Goal: Find specific page/section: Find specific page/section

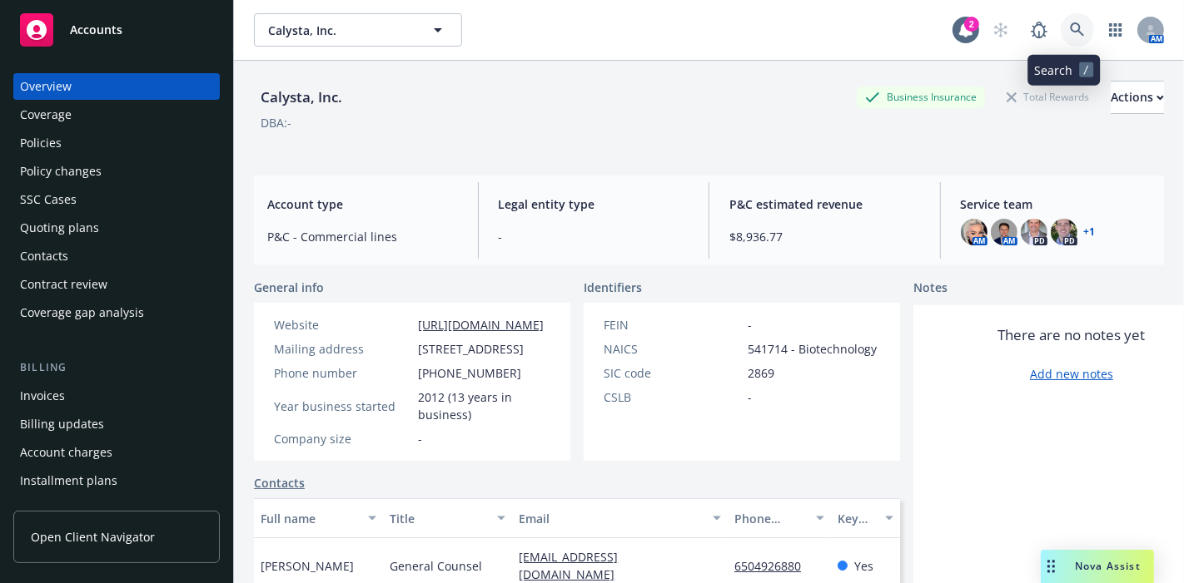
click at [1078, 27] on link at bounding box center [1076, 29] width 33 height 33
click at [107, 270] on div "Overview Coverage Policies Policy changes SSC Cases Quoting plans Contacts Cont…" at bounding box center [116, 199] width 206 height 253
click at [107, 256] on div "Contacts" at bounding box center [116, 256] width 193 height 27
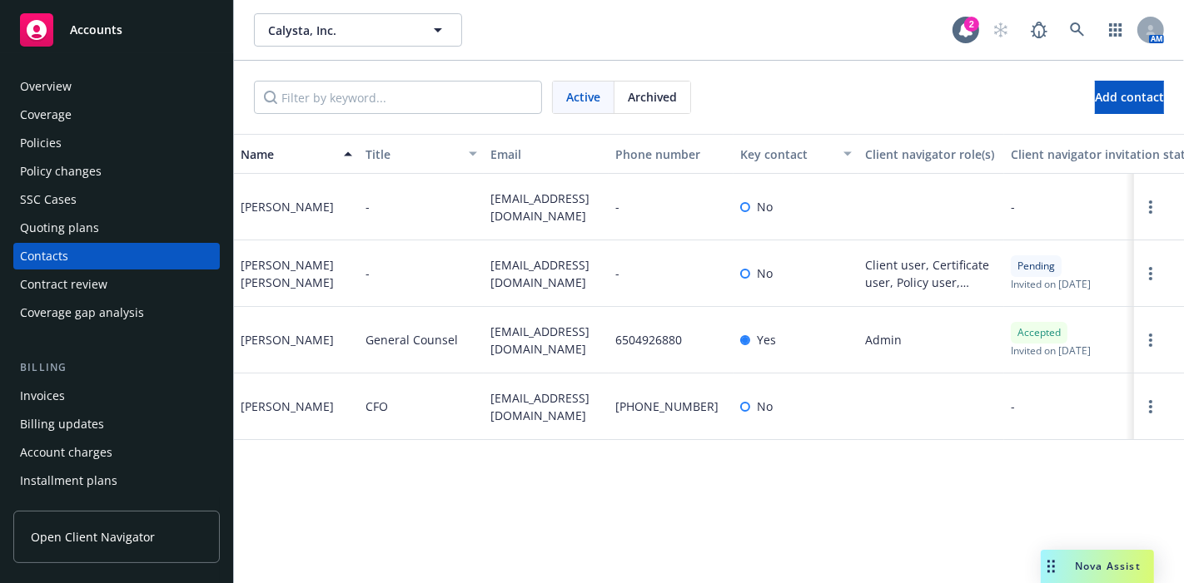
click at [61, 82] on div "Overview" at bounding box center [46, 86] width 52 height 27
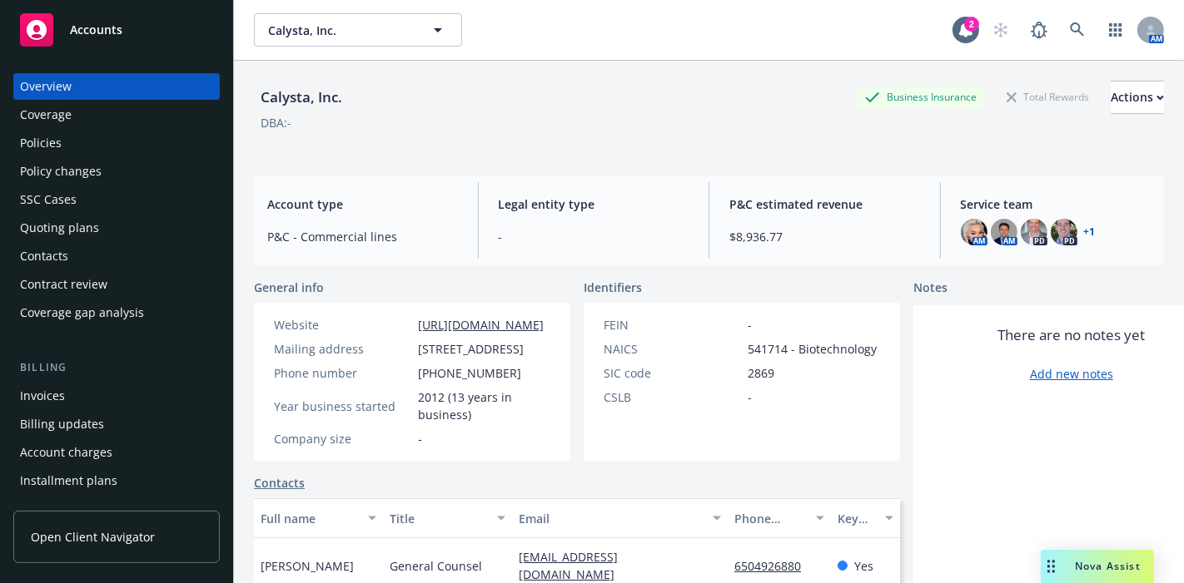
click at [79, 401] on div "Invoices" at bounding box center [116, 396] width 193 height 27
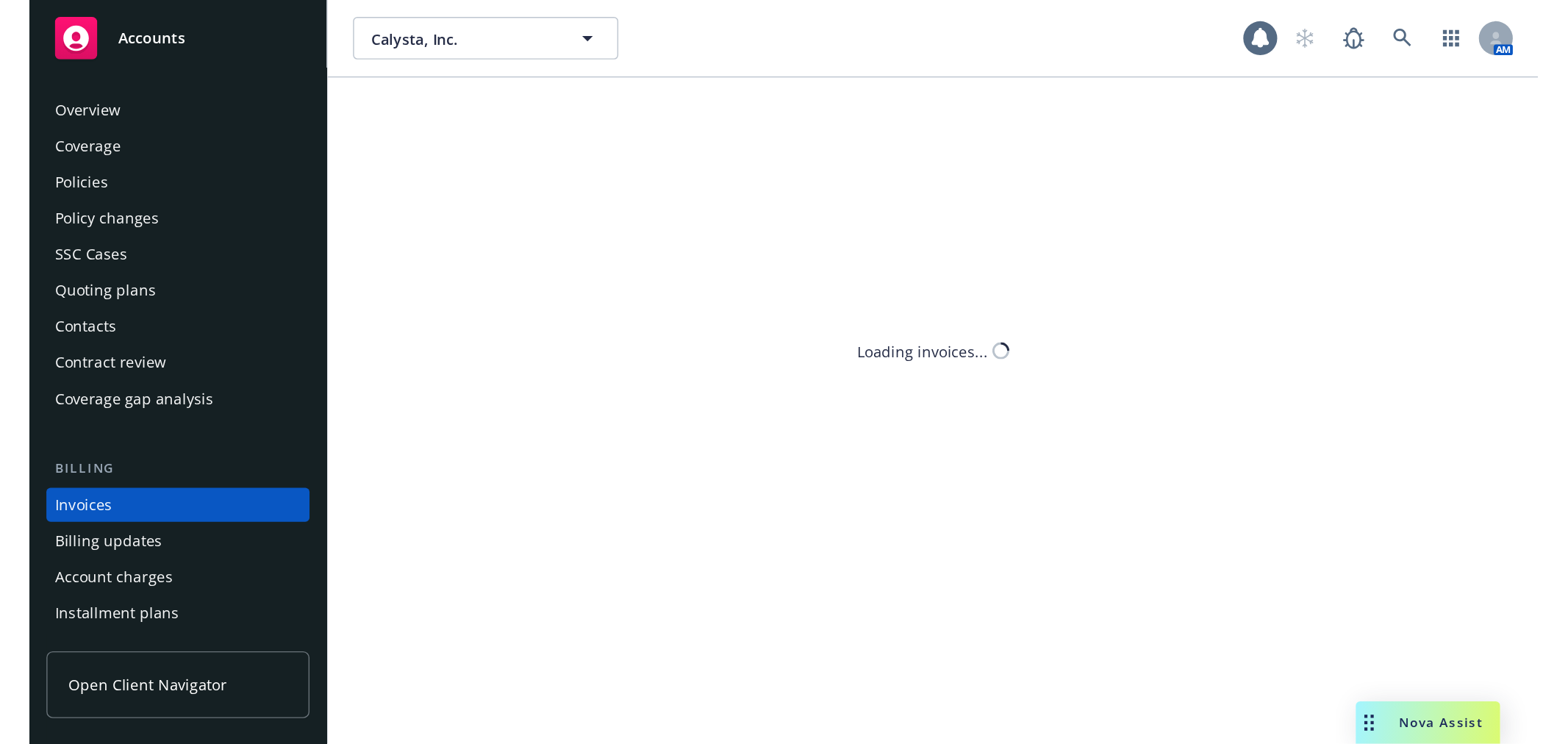
scroll to position [68, 0]
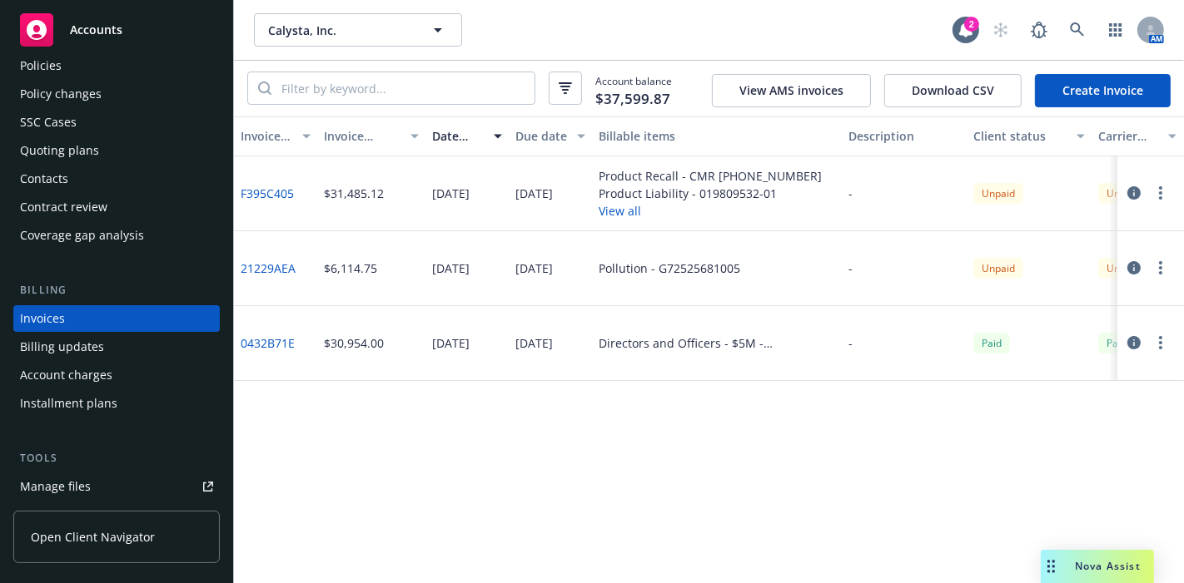
click at [1161, 268] on circle "button" at bounding box center [1160, 267] width 3 height 3
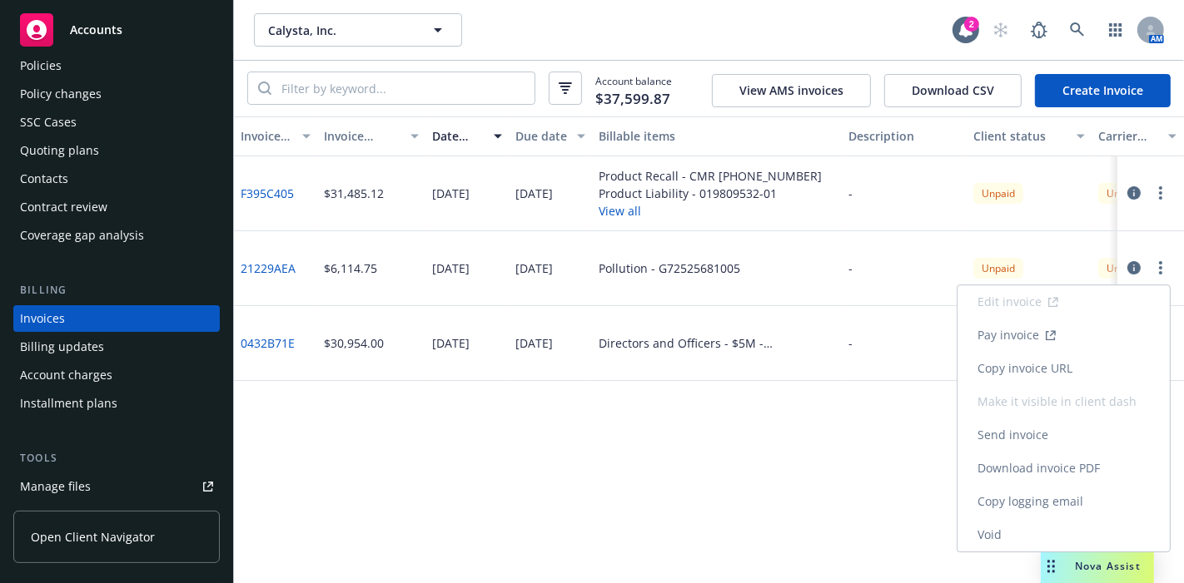
click at [1055, 375] on link "Copy invoice URL" at bounding box center [1063, 368] width 212 height 33
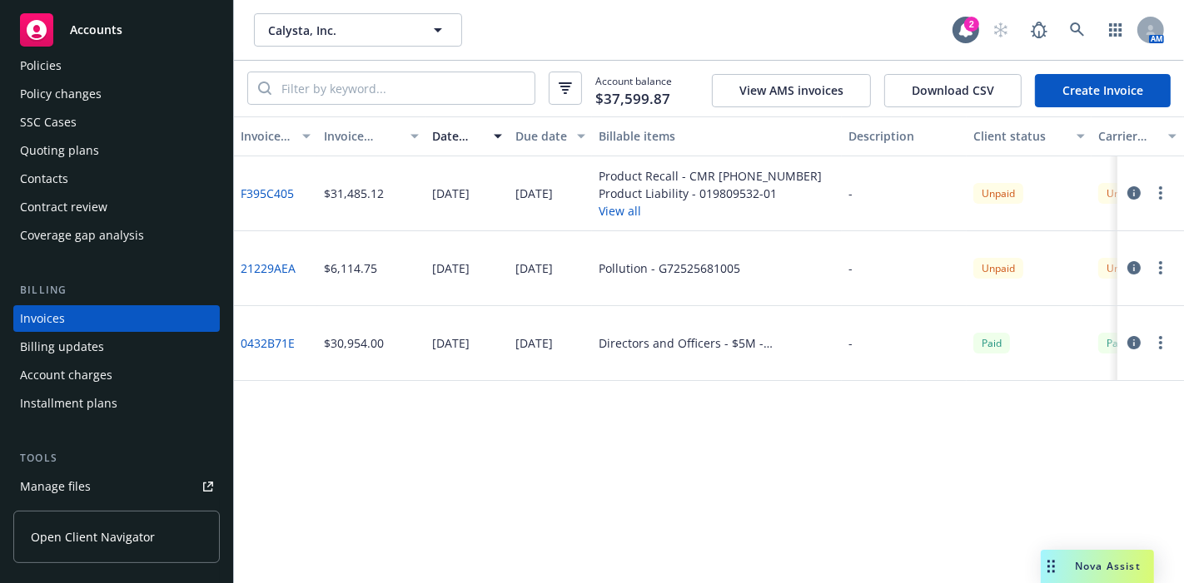
click at [1162, 192] on button "button" at bounding box center [1160, 193] width 20 height 20
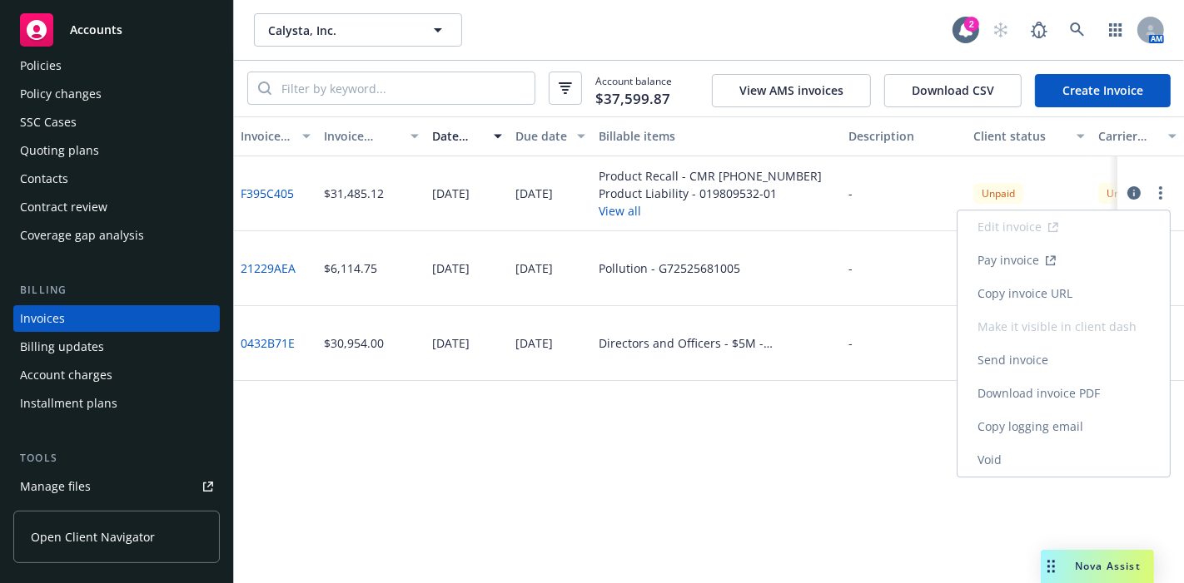
click at [1088, 283] on link "Copy invoice URL" at bounding box center [1063, 293] width 212 height 33
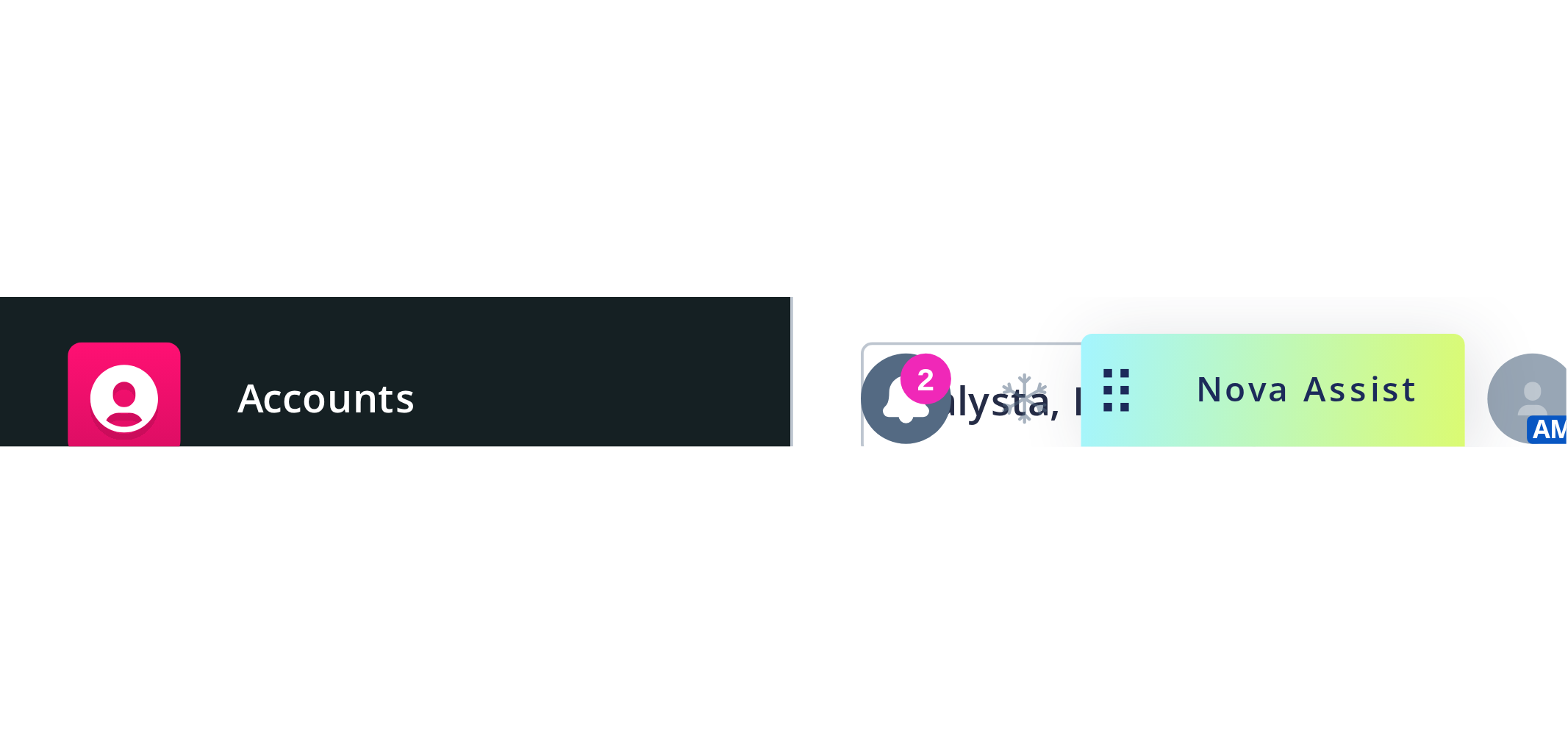
scroll to position [68, 0]
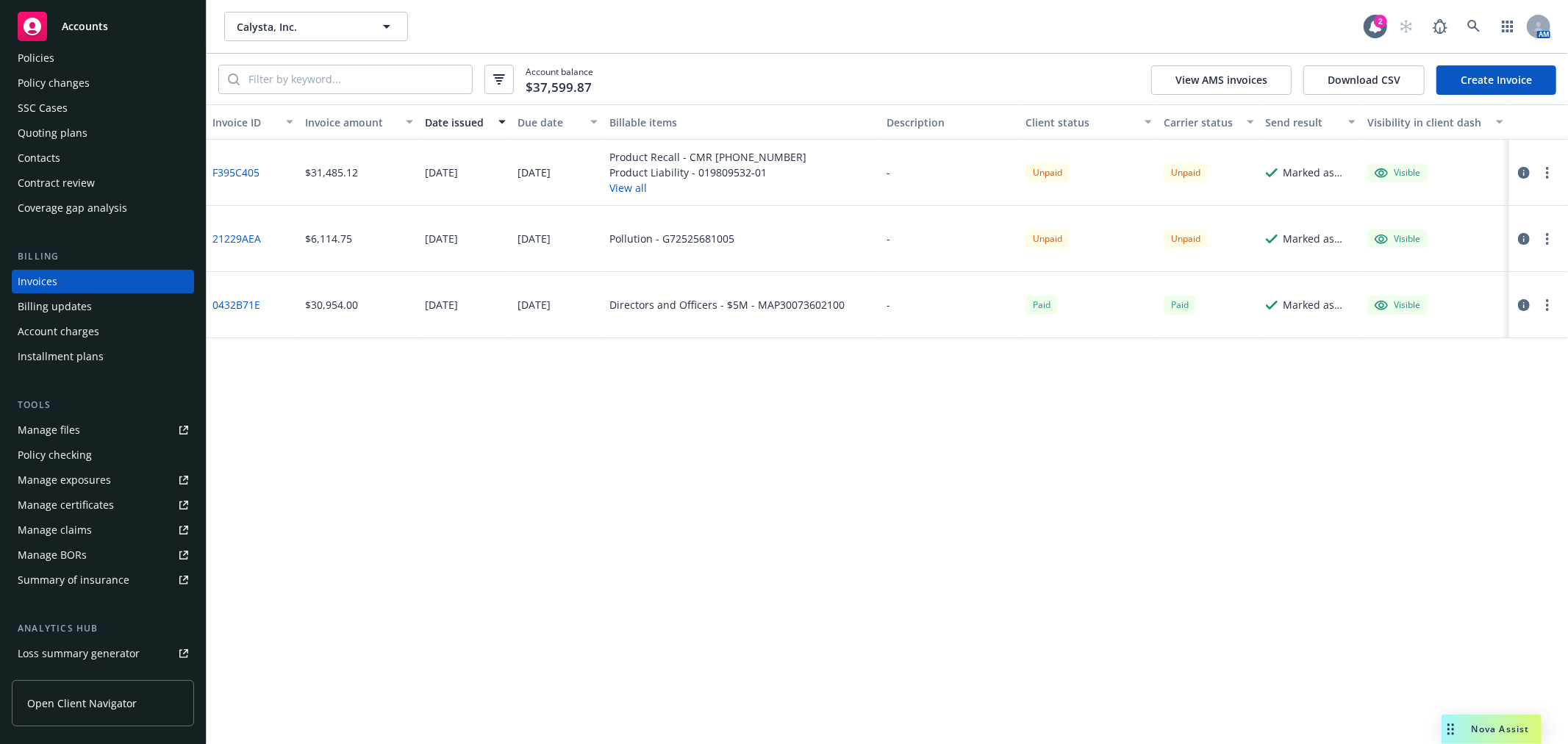
click at [90, 72] on div "Policy changes" at bounding box center [102, 83] width 170 height 24
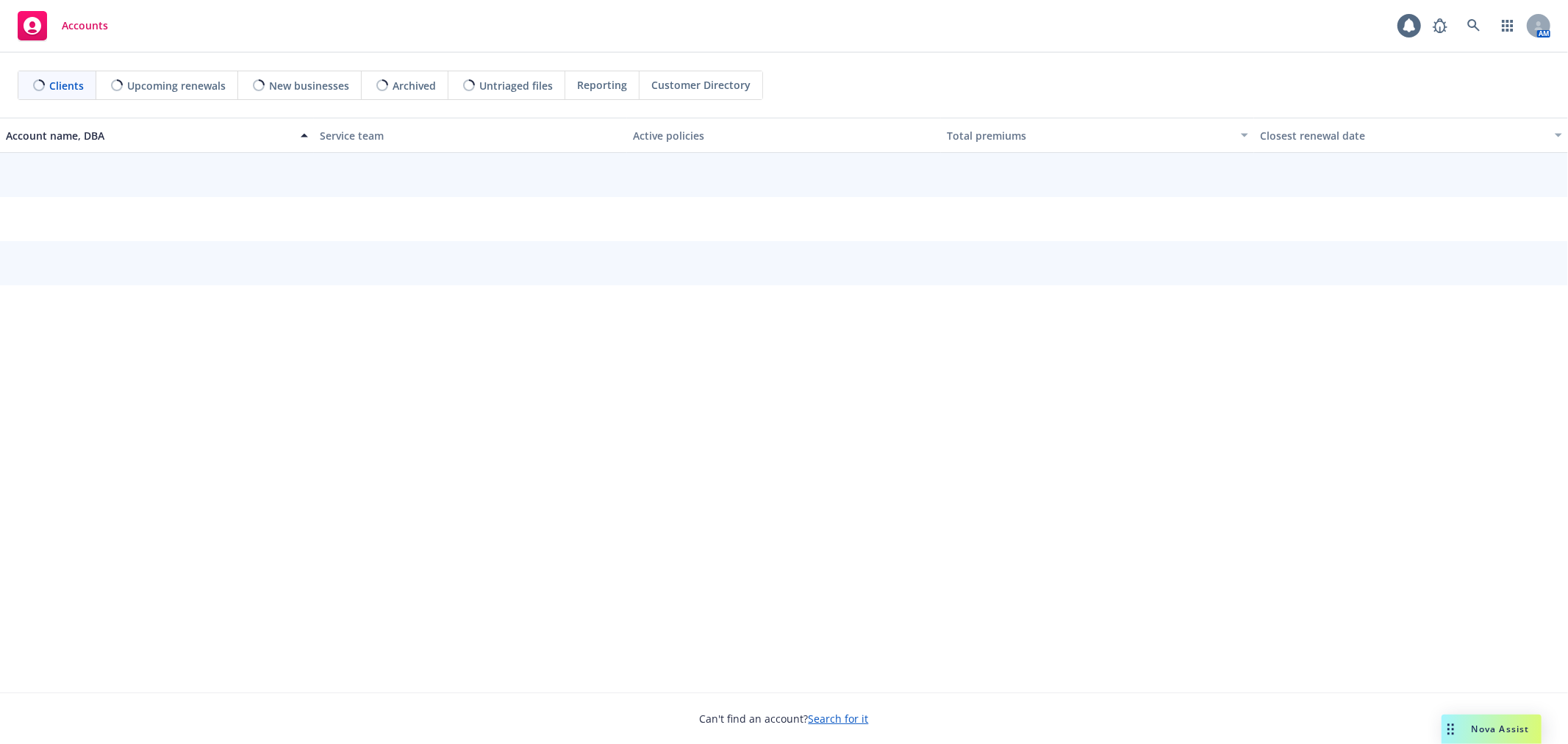
click at [97, 45] on link "Accounts" at bounding box center [63, 26] width 102 height 42
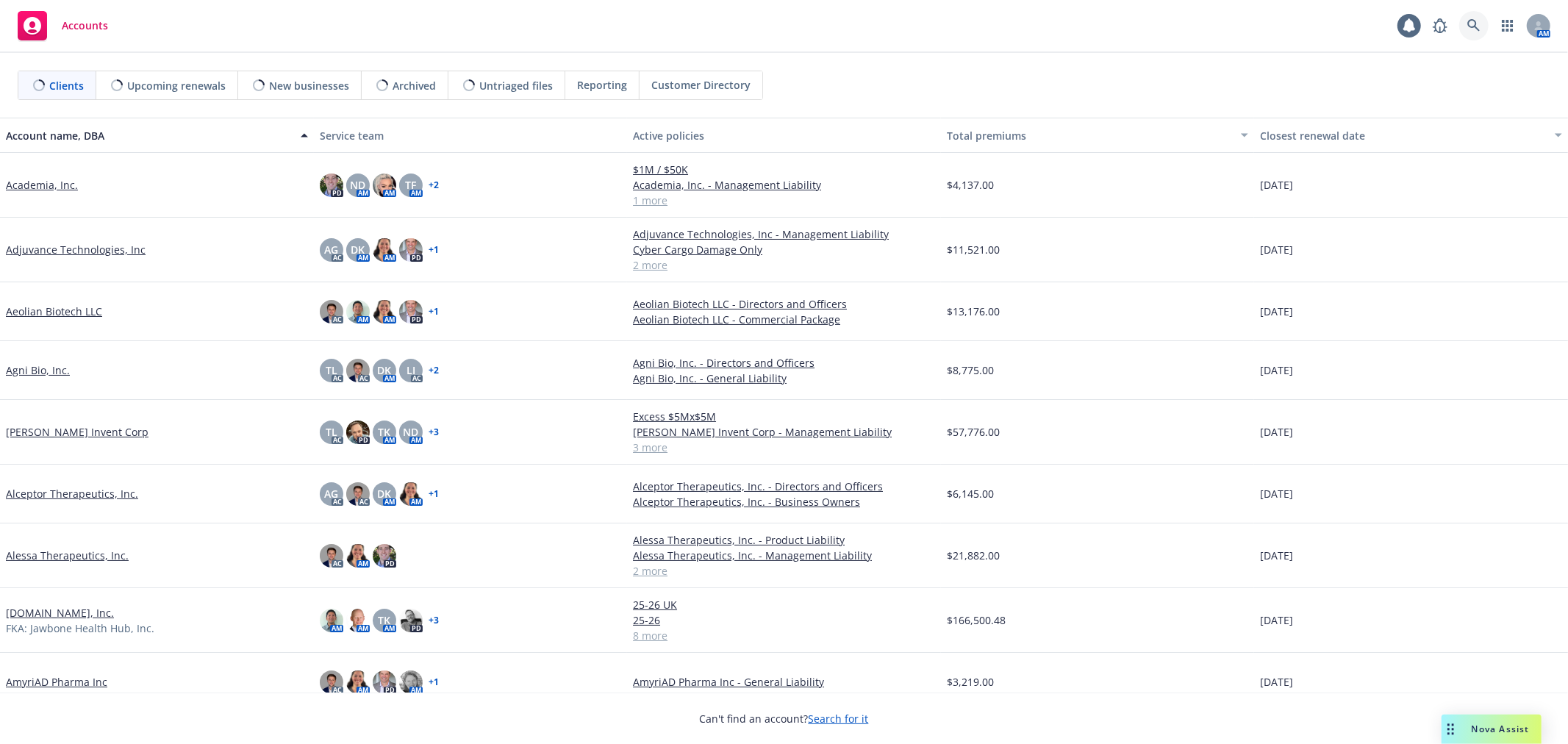
click at [1045, 24] on icon at bounding box center [1473, 26] width 13 height 13
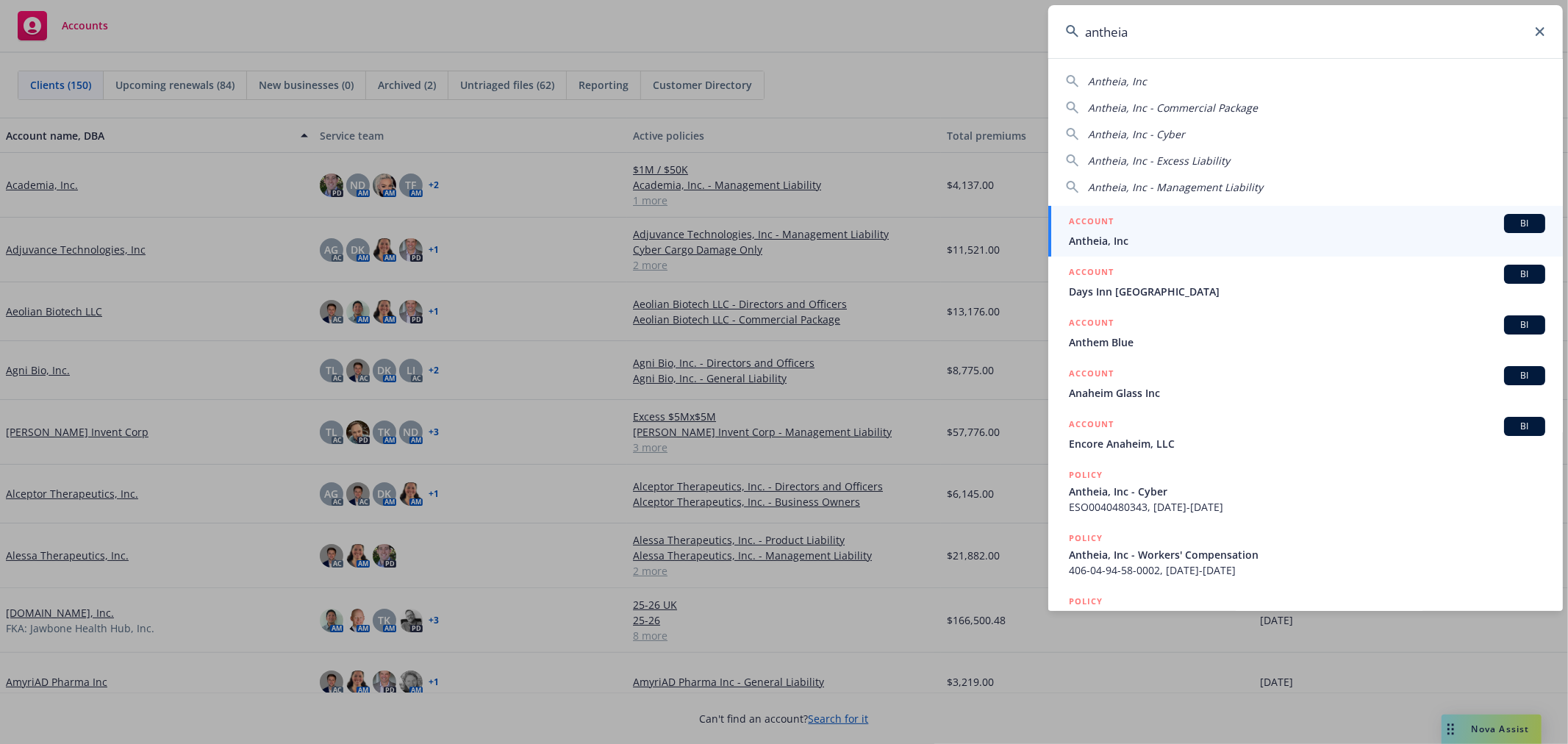
type input "antheia"
click at [1045, 225] on div "ACCOUNT BI" at bounding box center [1307, 224] width 476 height 19
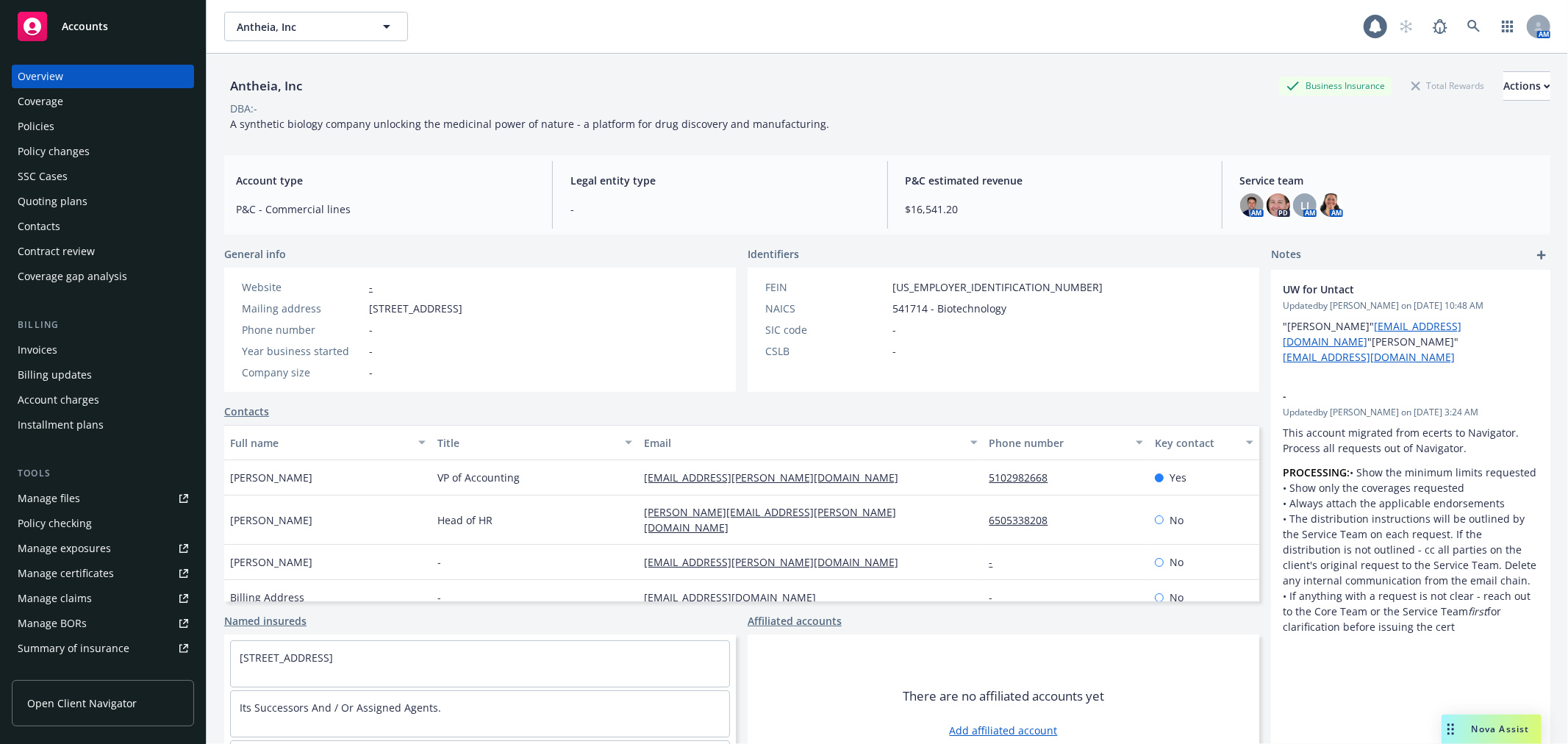
click at [60, 124] on div "Policies" at bounding box center [102, 126] width 170 height 24
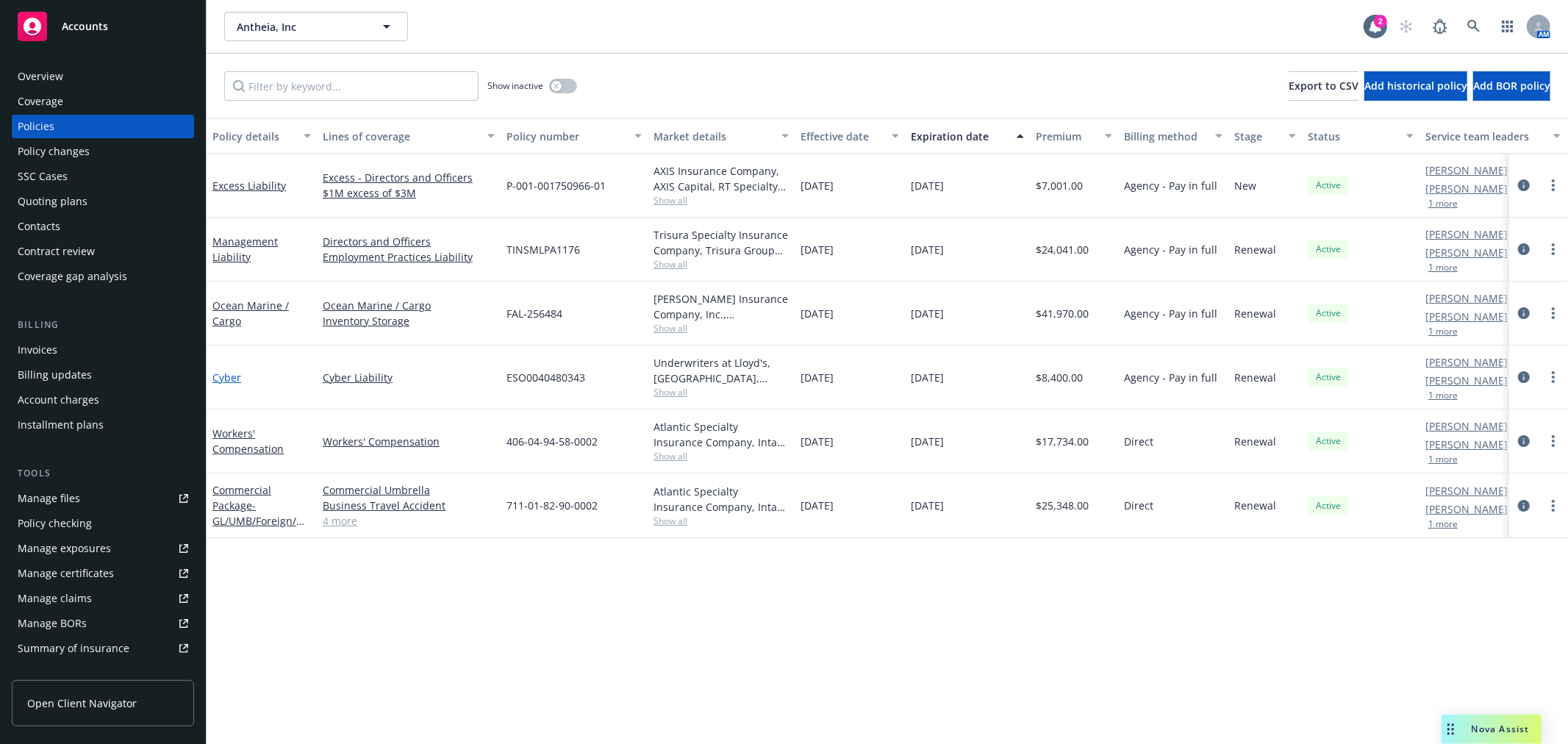
click at [229, 374] on link "Cyber" at bounding box center [227, 378] width 28 height 14
